Goal: Information Seeking & Learning: Find specific page/section

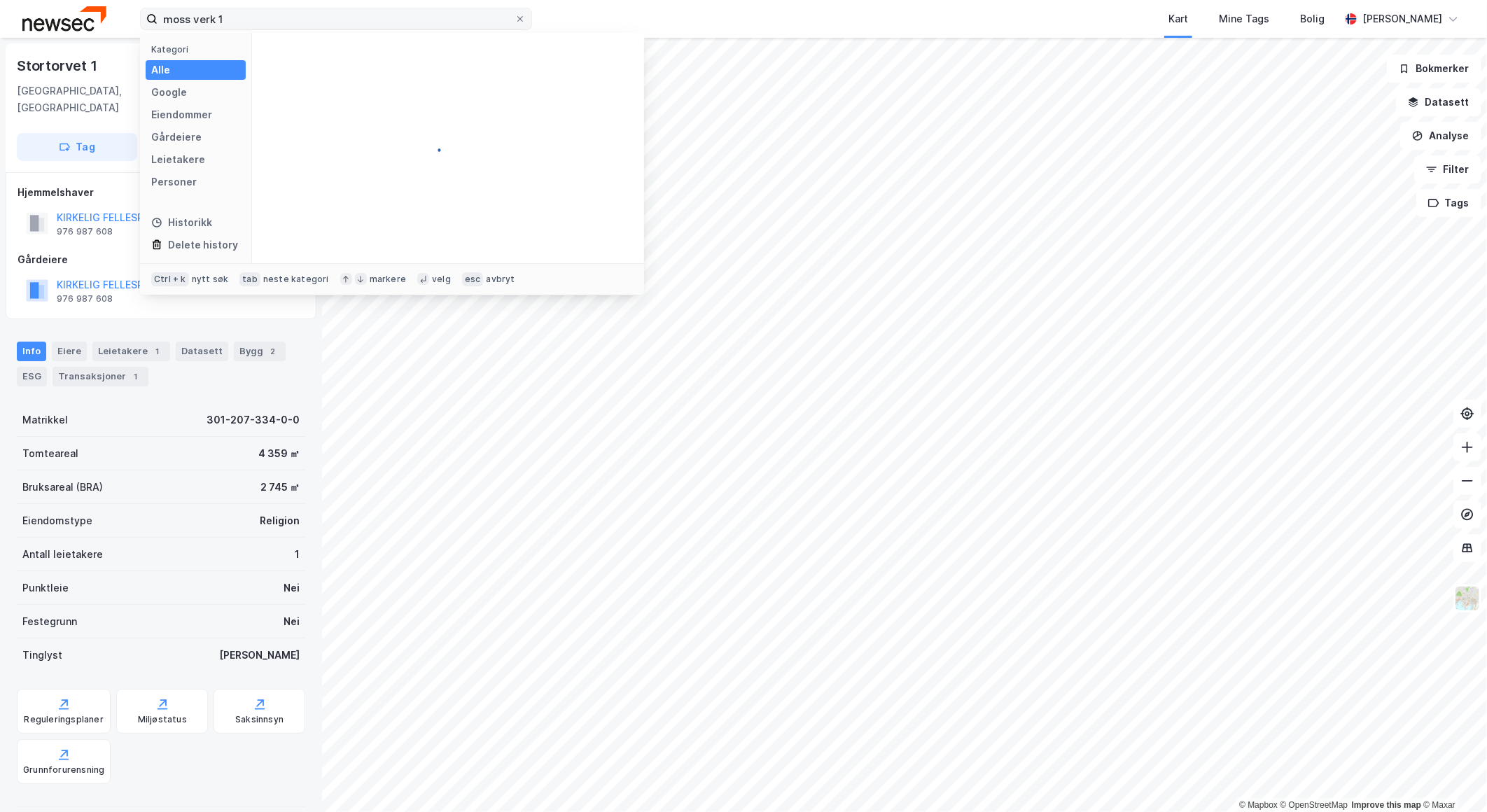
click at [197, 18] on input "moss verk 1" at bounding box center [336, 18] width 357 height 21
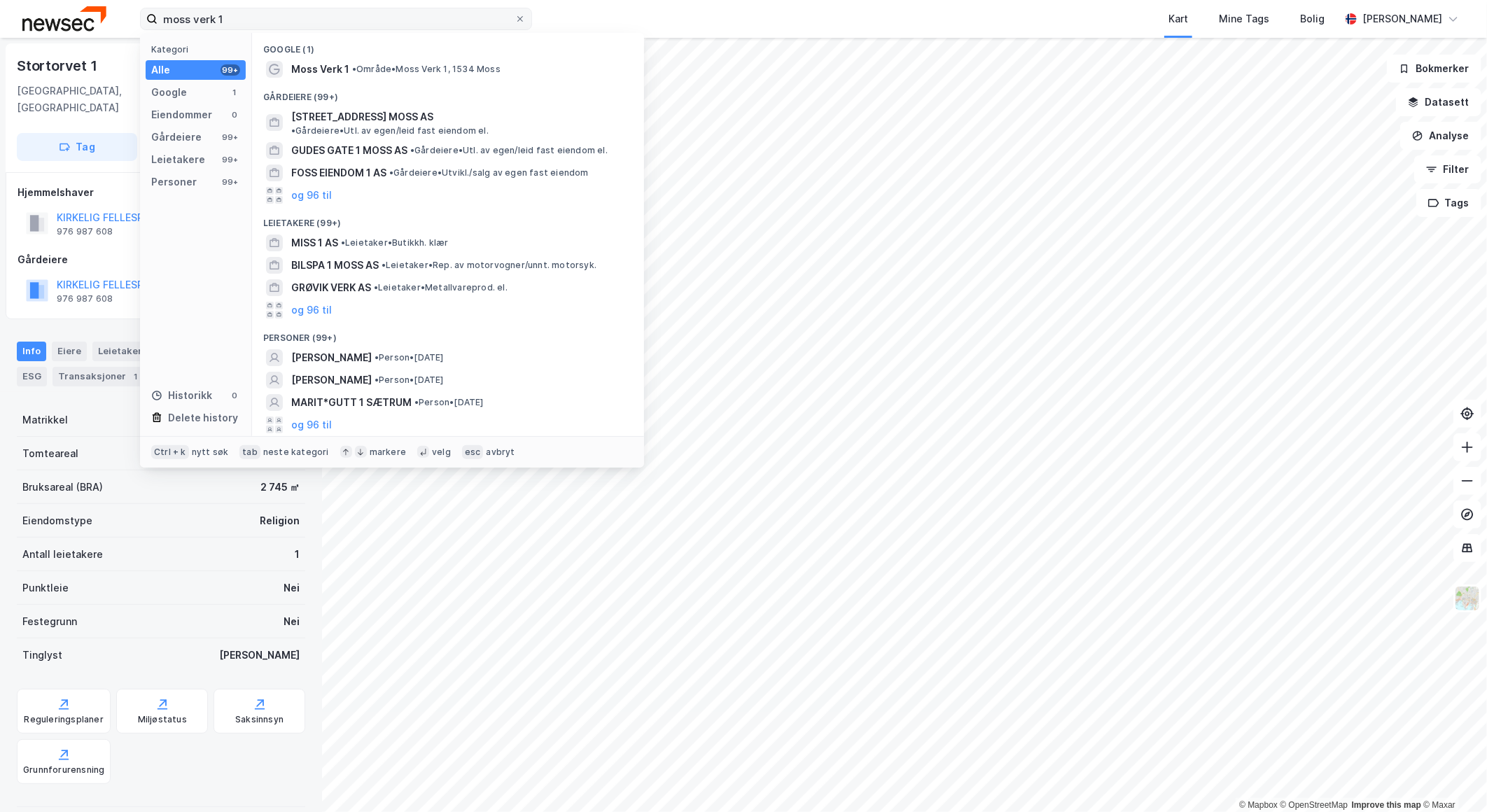
click at [282, 12] on input "moss verk 1" at bounding box center [336, 18] width 357 height 21
click at [373, 64] on span "• Område • Moss Verk 1, 1534 Moss" at bounding box center [426, 69] width 148 height 11
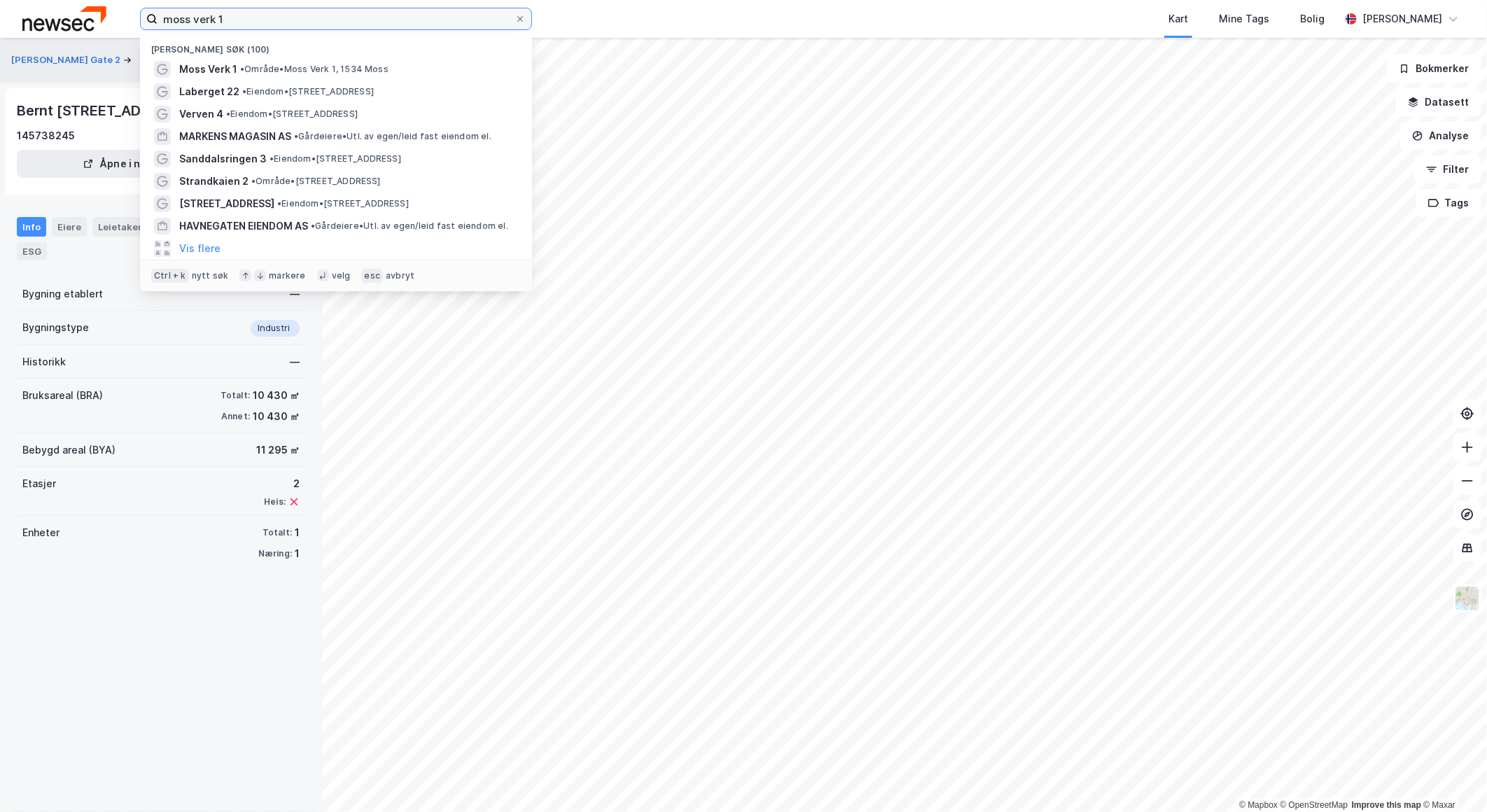
drag, startPoint x: 146, startPoint y: 24, endPoint x: 103, endPoint y: 22, distance: 43.0
click at [103, 22] on div "moss verk 1 Nylige søk (100) Moss Verk 1 • Område • [STREET_ADDRESS] • Eiendom …" at bounding box center [744, 18] width 1487 height 38
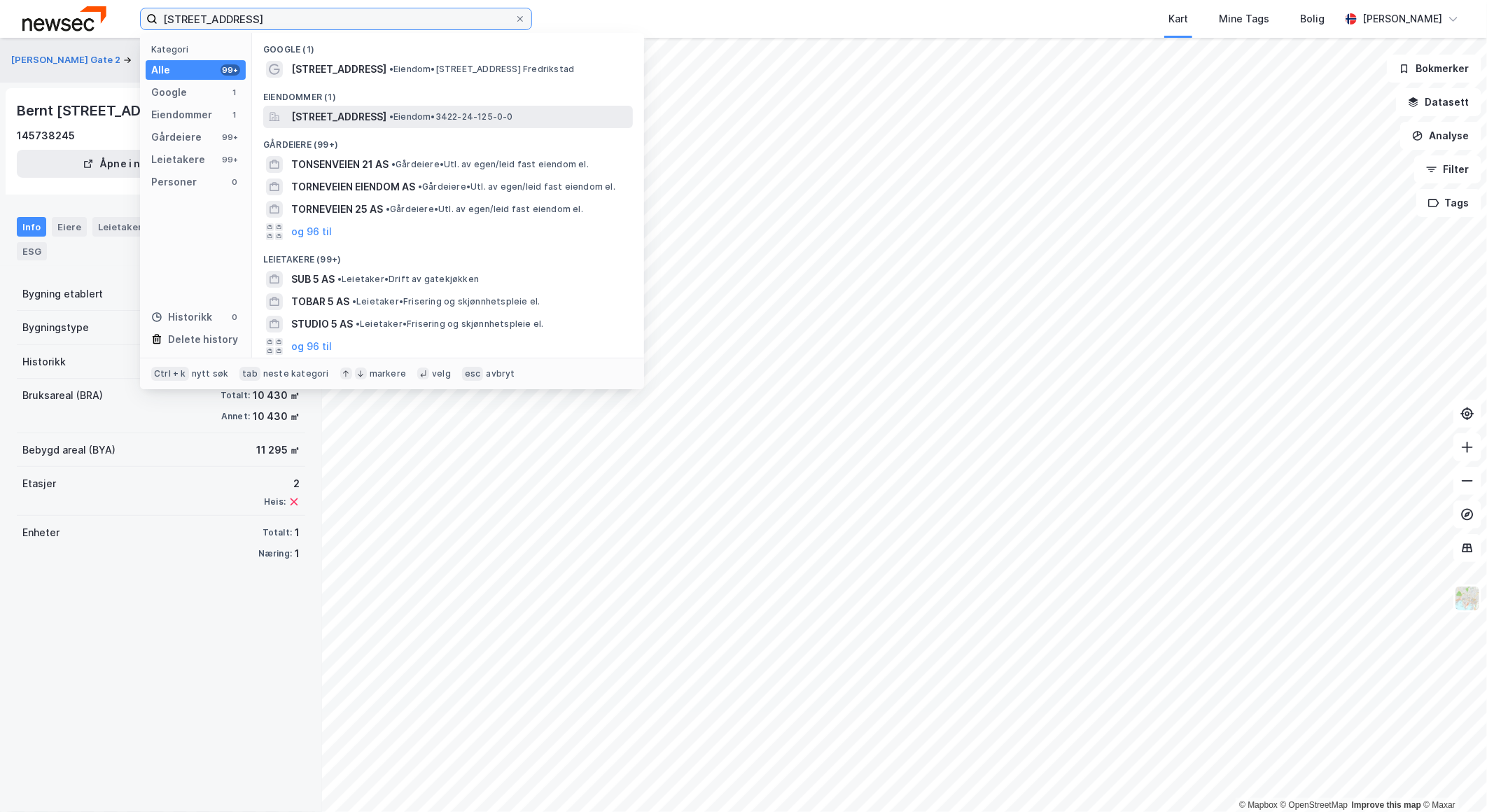
type input "[STREET_ADDRESS]"
click at [365, 111] on span "[STREET_ADDRESS]" at bounding box center [338, 117] width 95 height 17
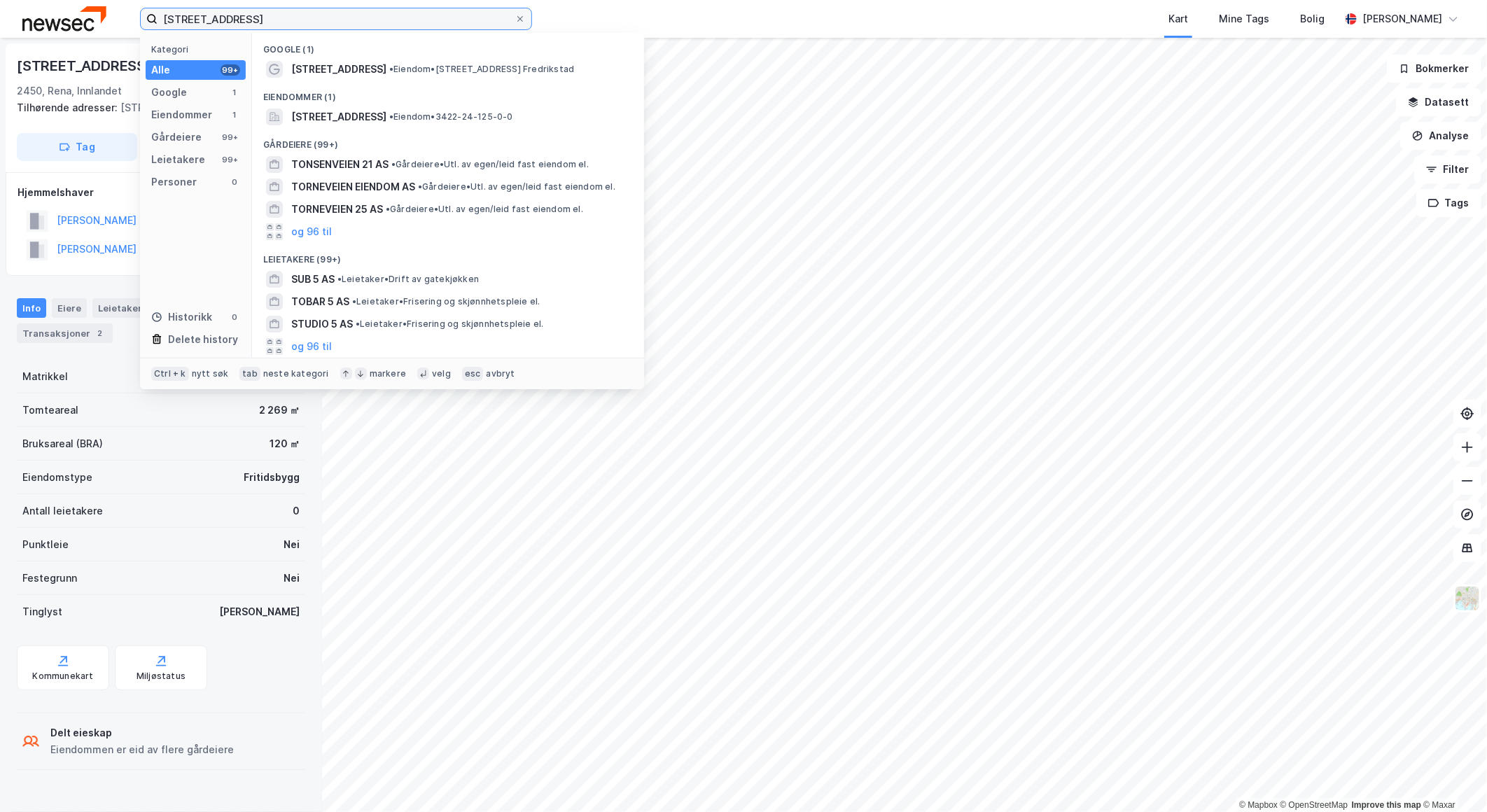
click at [267, 14] on input "[STREET_ADDRESS]" at bounding box center [336, 18] width 357 height 21
click at [357, 67] on span "[STREET_ADDRESS]" at bounding box center [338, 69] width 95 height 17
